Goal: Task Accomplishment & Management: Complete application form

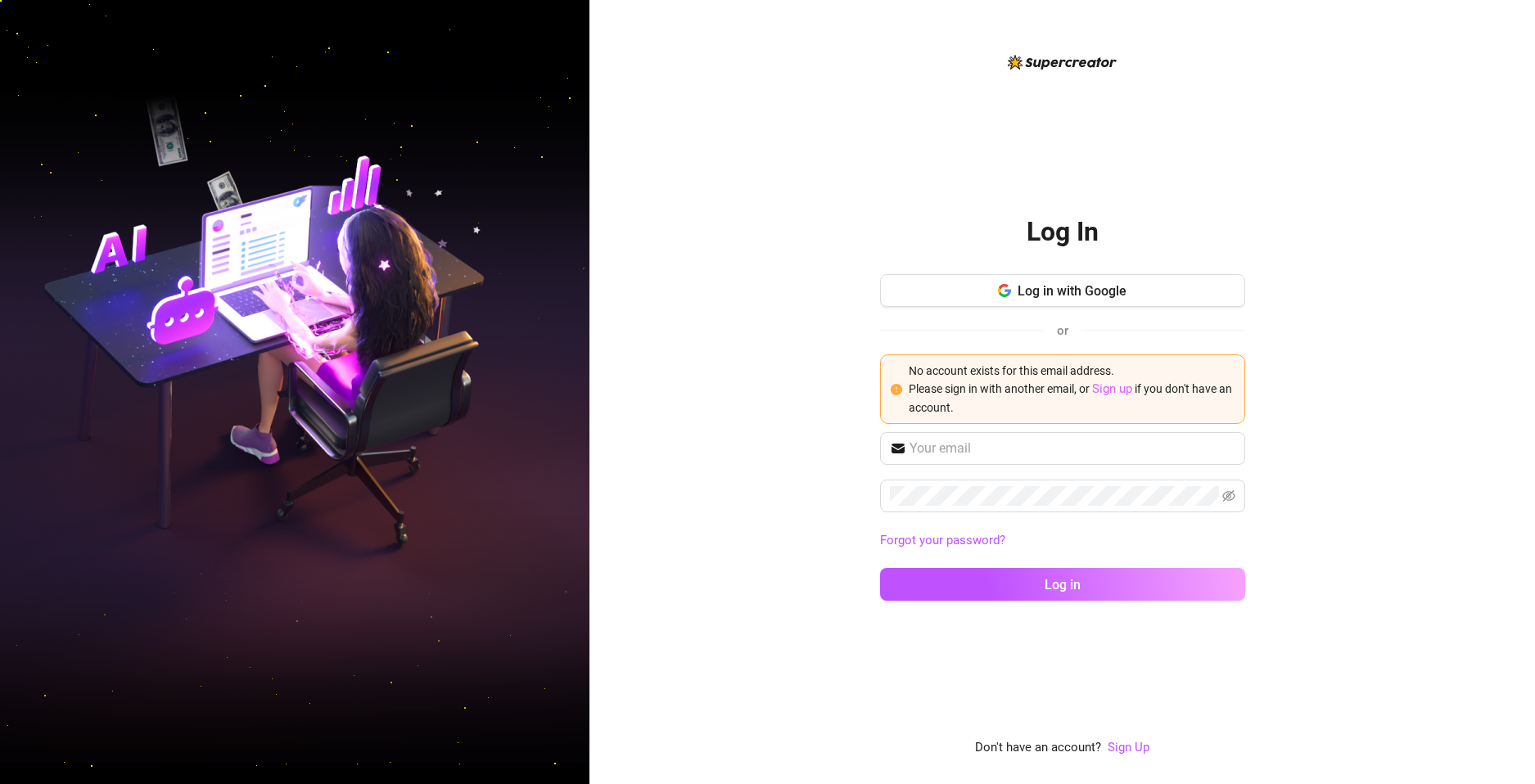
click at [1123, 391] on link "Sign up" at bounding box center [1112, 388] width 40 height 15
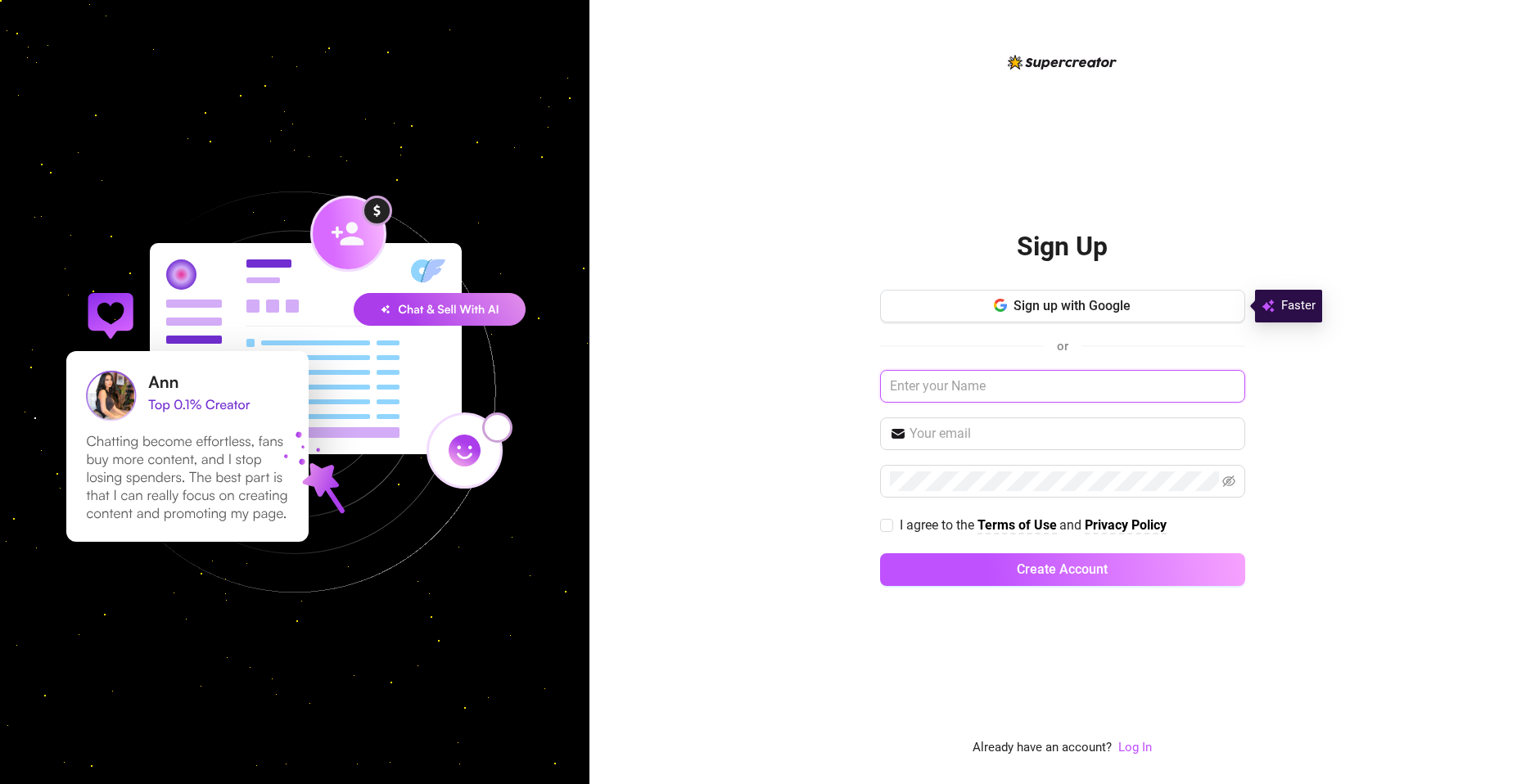
click at [1081, 402] on input "text" at bounding box center [1062, 385] width 365 height 33
type input "pancho.serrano"
click at [1105, 311] on span "Sign up with Google" at bounding box center [1072, 306] width 117 height 16
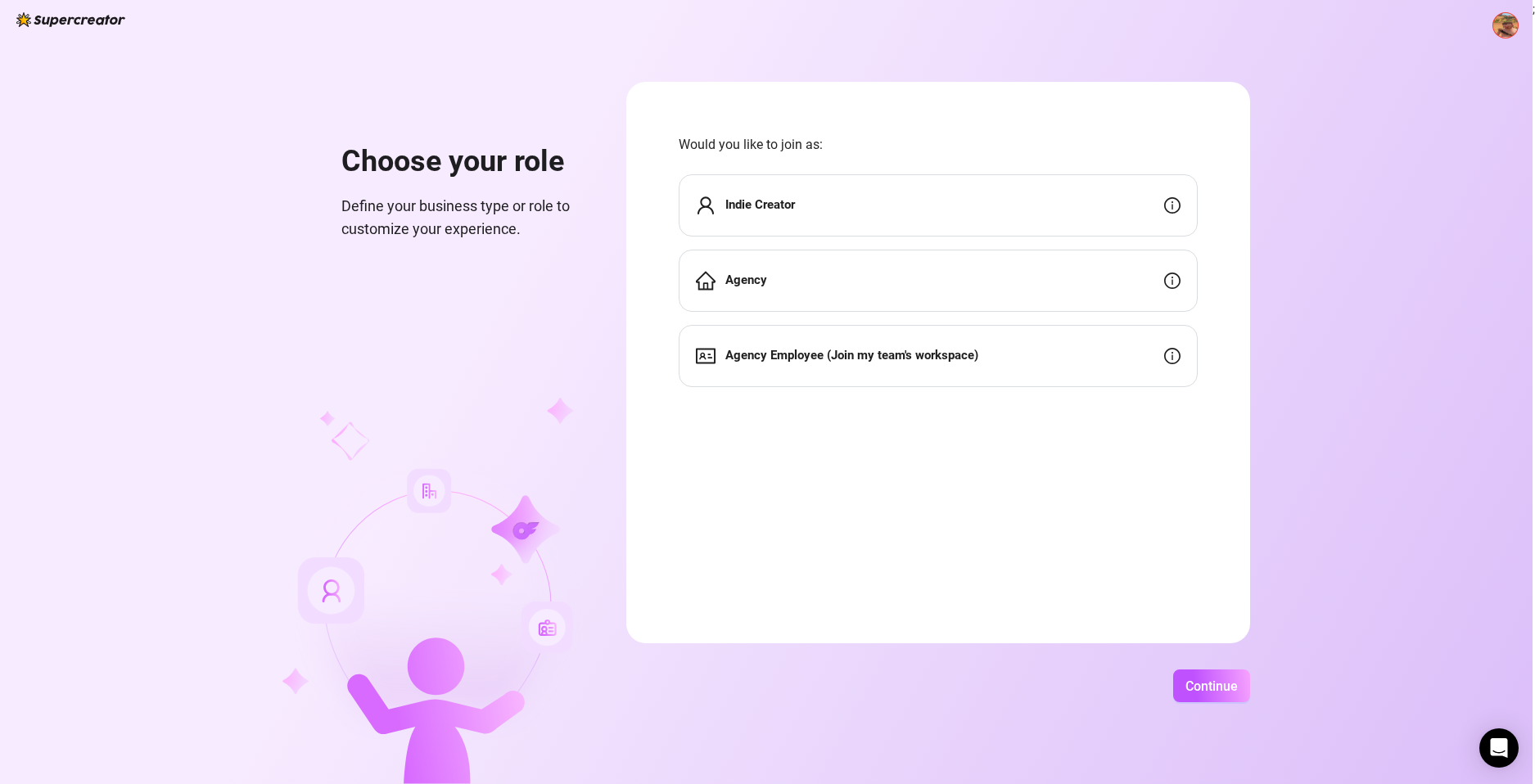
click at [1113, 357] on div "Agency Employee (Join my team's workspace)" at bounding box center [938, 355] width 519 height 63
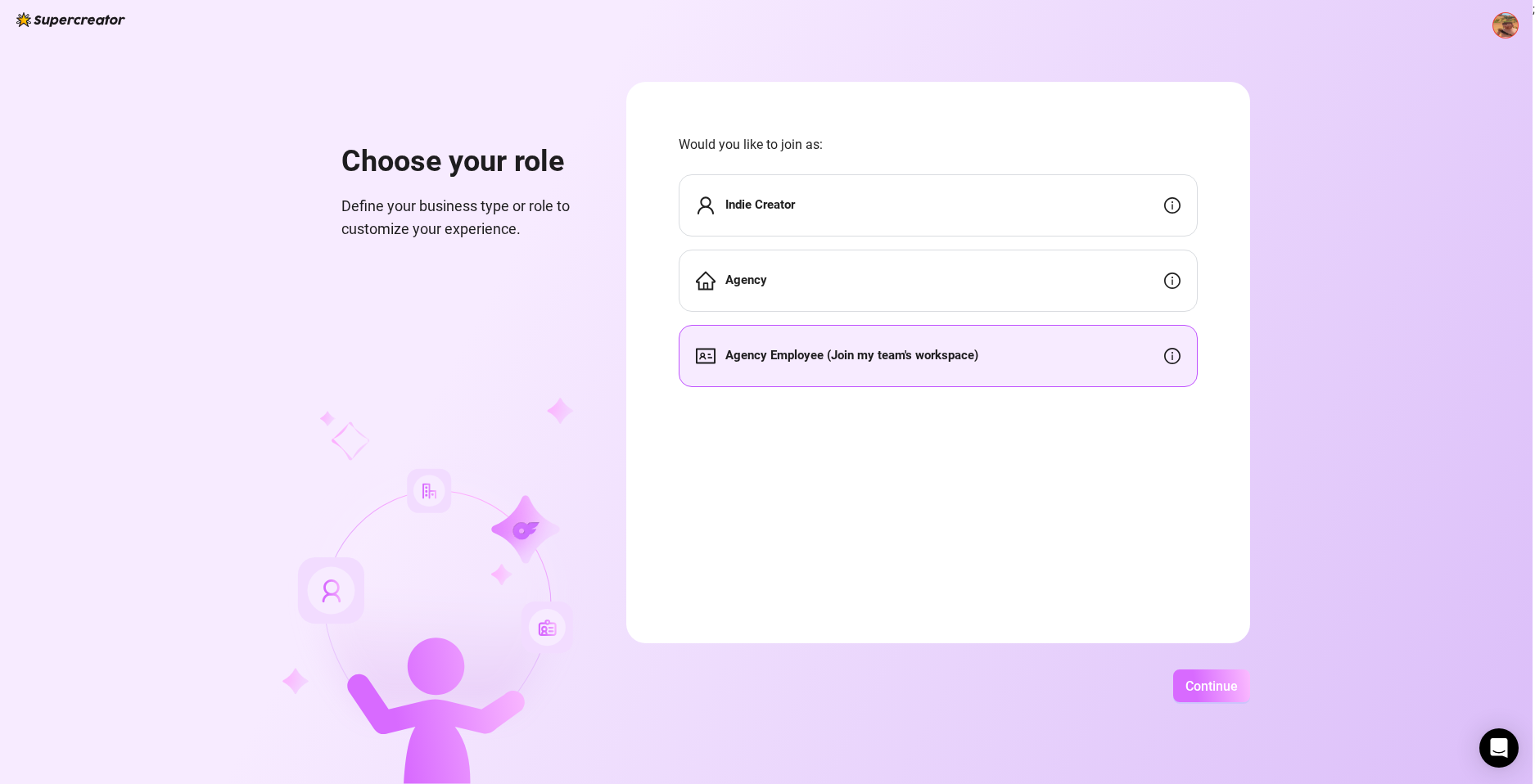
click at [1217, 683] on span "Continue" at bounding box center [1210, 686] width 52 height 16
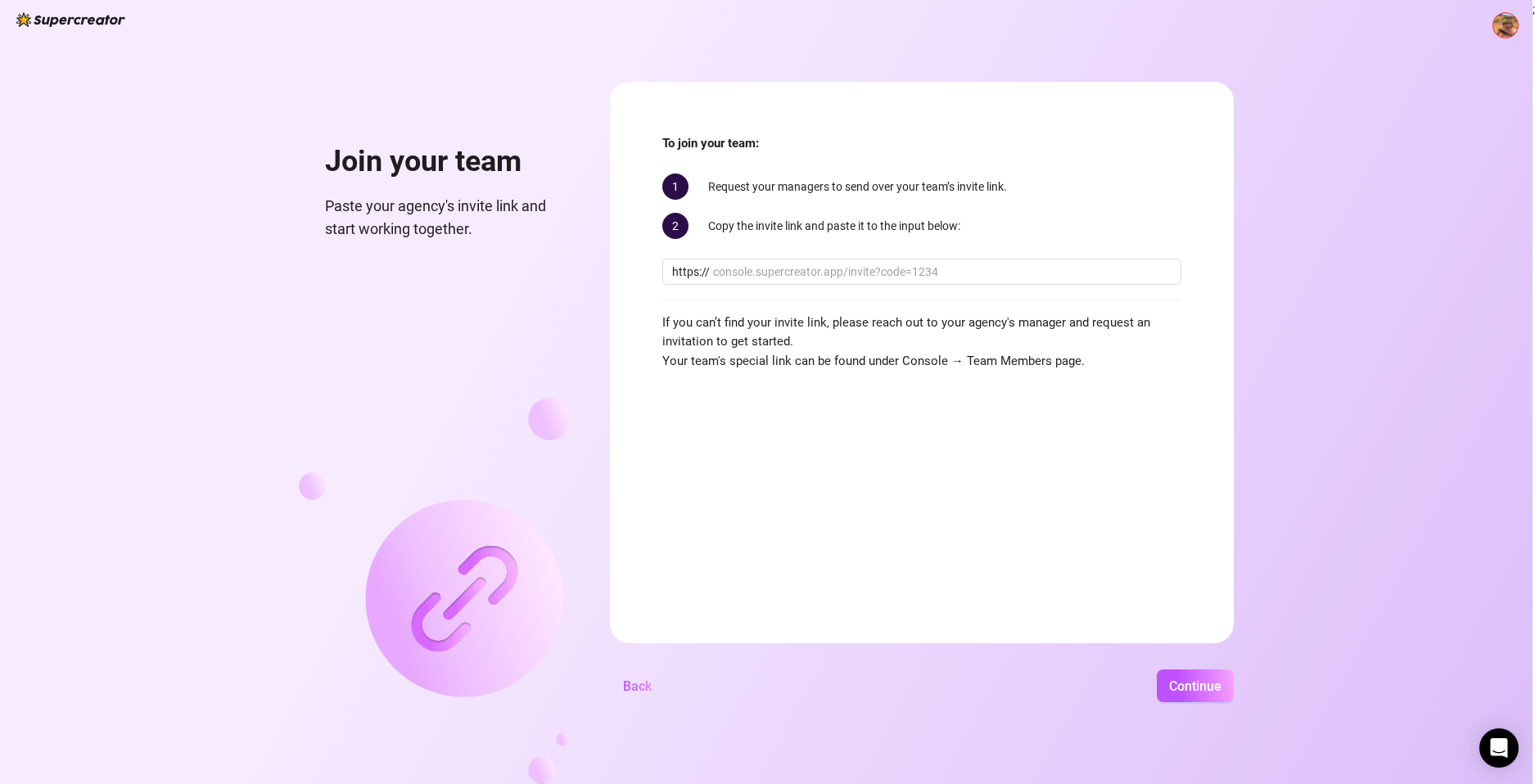
click at [800, 295] on div "To join your team: 1 Request your managers to send over your team’s invite link…" at bounding box center [922, 252] width 519 height 236
click at [792, 271] on input "text" at bounding box center [942, 272] width 459 height 18
paste input "console.supercreator.app/invite?code=9P3TBfEqDsa0PAhQWuJlIMqGiIB3&workspace=Bag…"
drag, startPoint x: 761, startPoint y: 272, endPoint x: 705, endPoint y: 273, distance: 56.0
click at [580, 266] on div "Join your team Paste your agency's invite link and start working together. To j…" at bounding box center [766, 392] width 1532 height 784
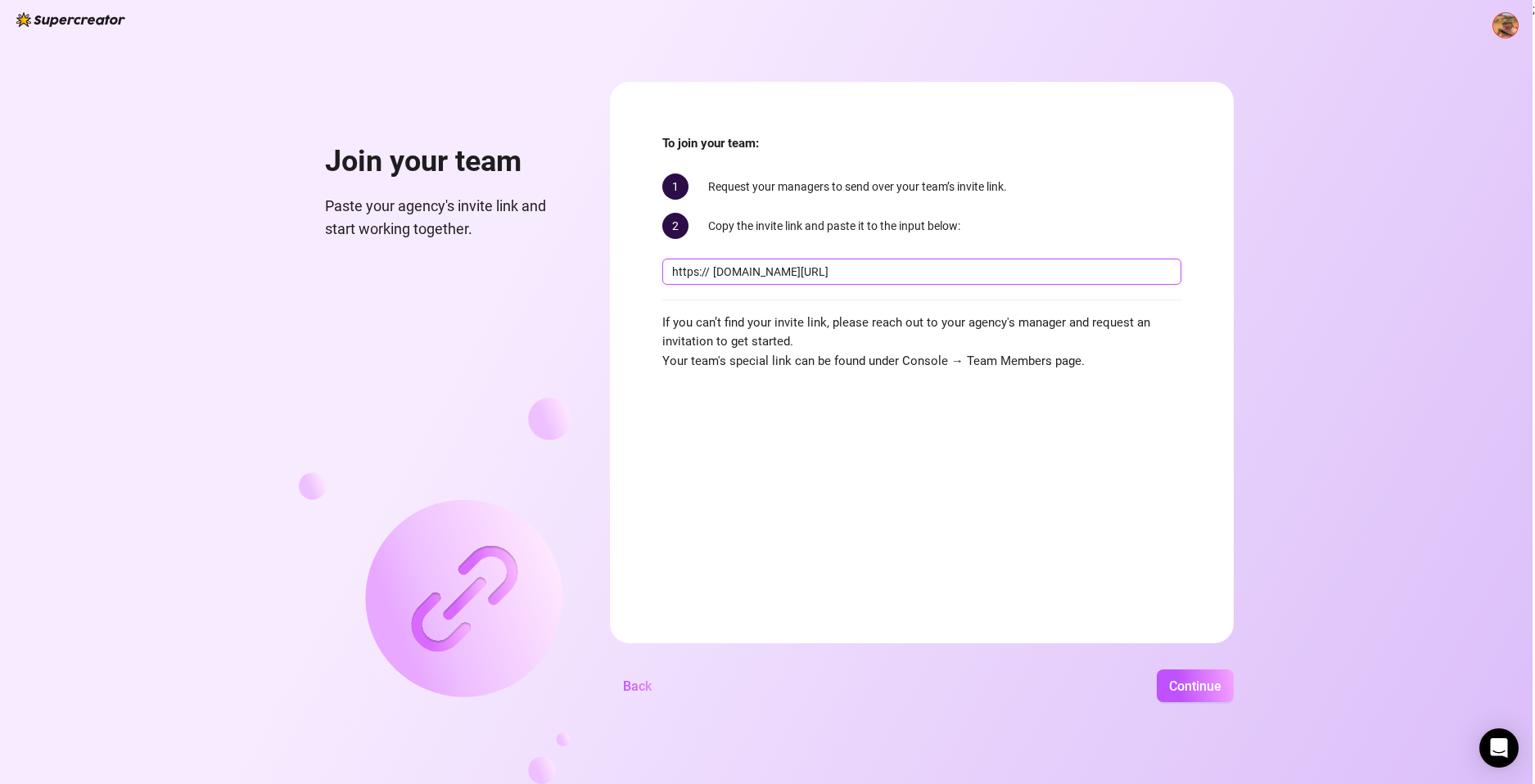
drag, startPoint x: 768, startPoint y: 276, endPoint x: 960, endPoint y: 332, distance: 200.0
click at [769, 276] on input "console.supercreator.app/invite?code=9P3TBfEqDsa0PAhQWuJlIMqGiIB3&workspace=Bag…" at bounding box center [942, 272] width 459 height 18
type input "console.supercreator.app/invite?code=9P3TBfEqDsa0PAhQWuJlIMqGiIB3&workspace=Bag…"
click at [1184, 682] on span "Continue" at bounding box center [1194, 686] width 52 height 16
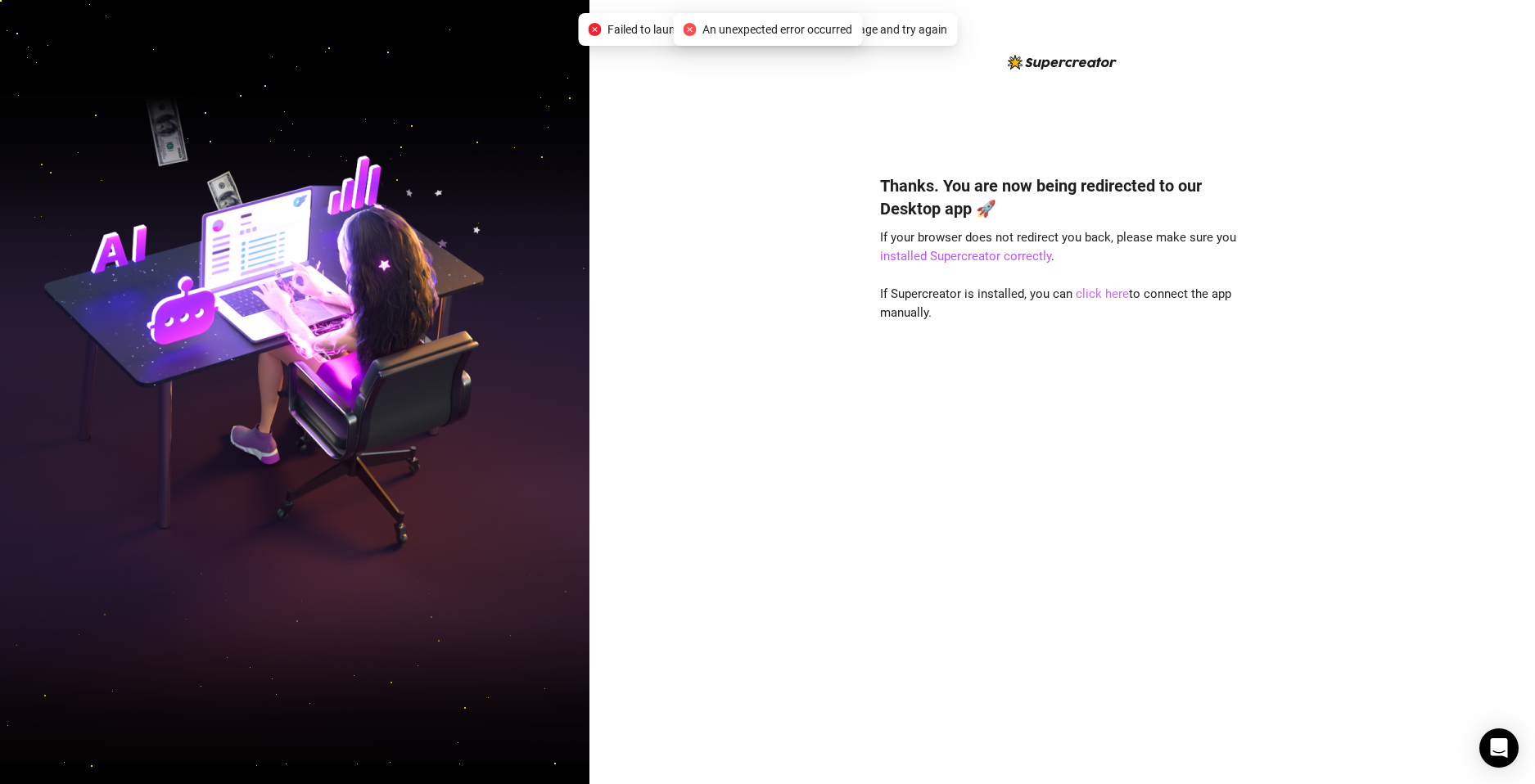
click at [1107, 295] on link "click here" at bounding box center [1102, 294] width 53 height 15
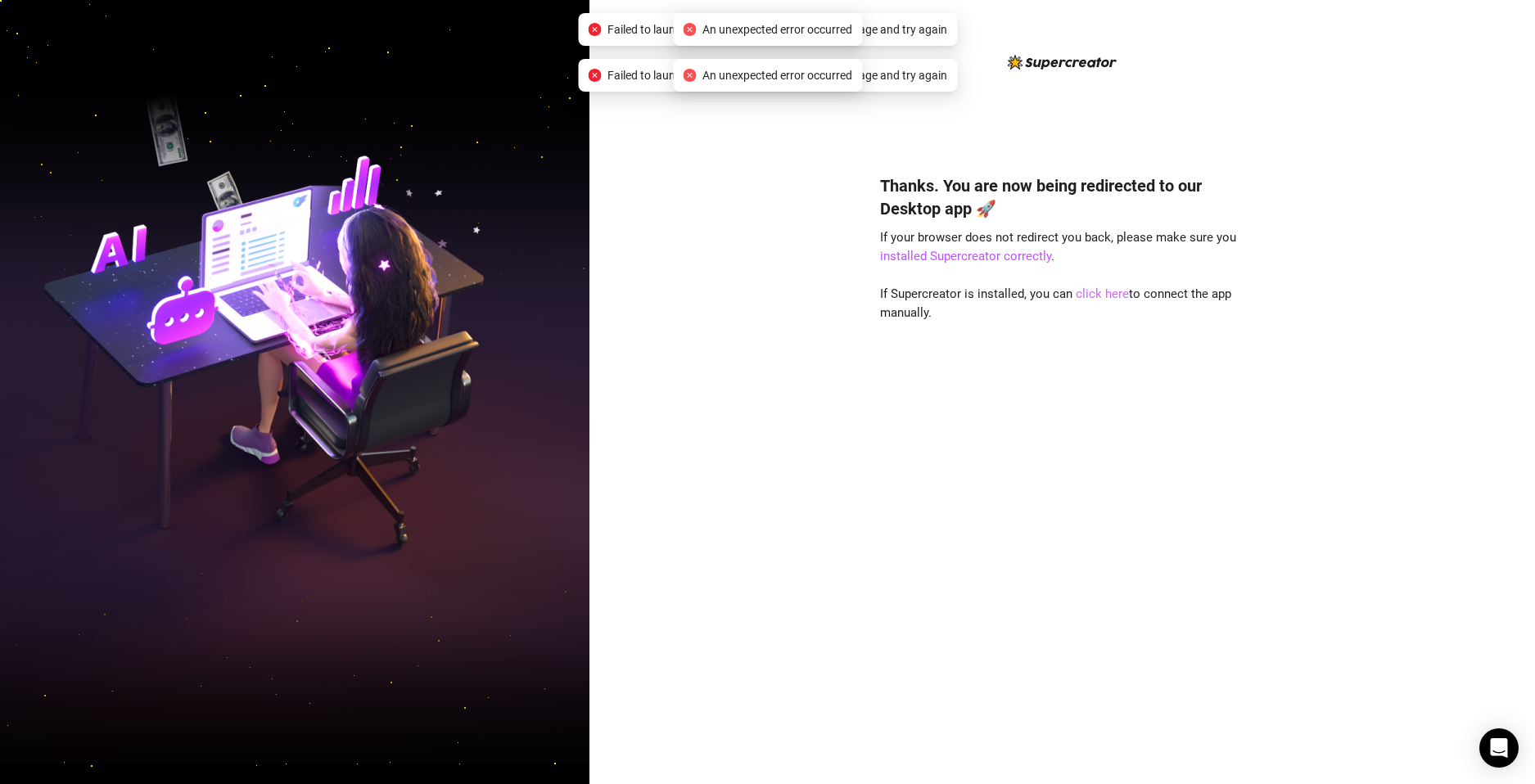
click at [1099, 289] on link "click here" at bounding box center [1102, 294] width 53 height 15
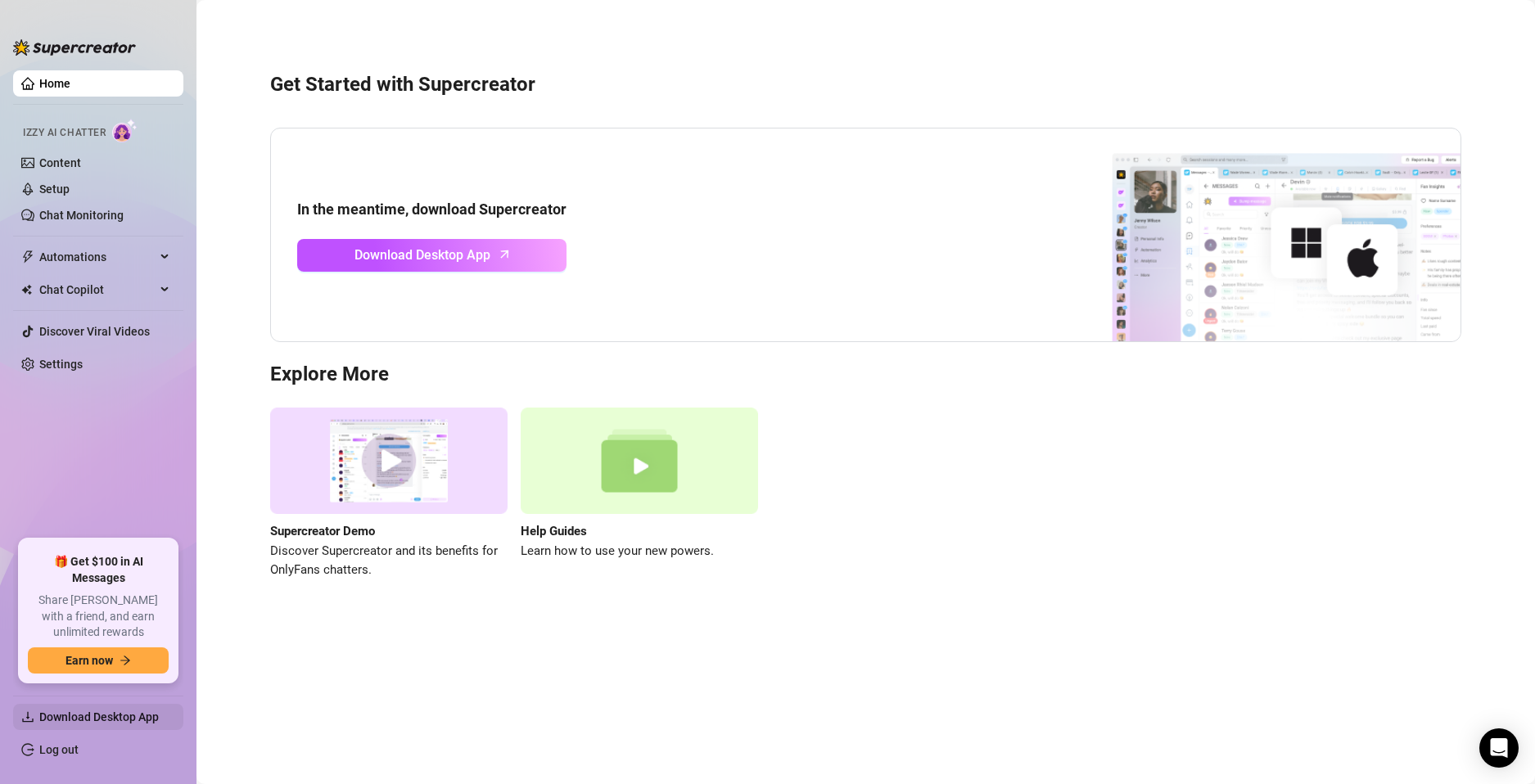
click at [76, 722] on span "Download Desktop App" at bounding box center [99, 716] width 119 height 13
